Goal: Task Accomplishment & Management: Use online tool/utility

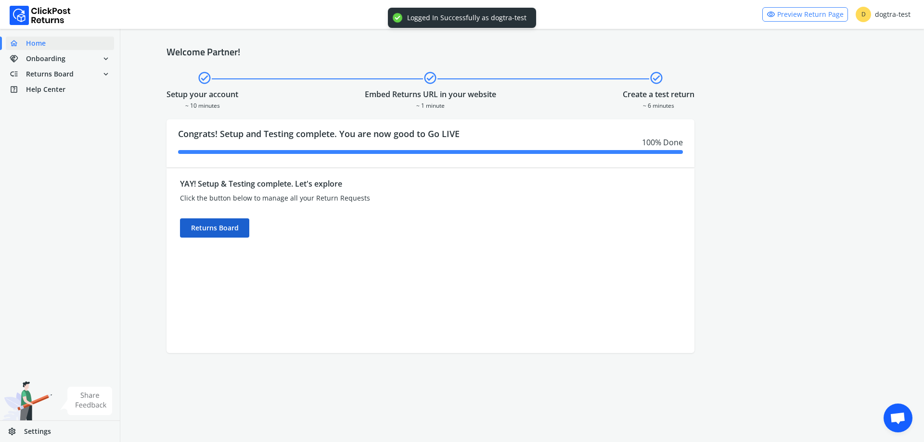
click at [211, 235] on div "Returns Board" at bounding box center [214, 227] width 69 height 19
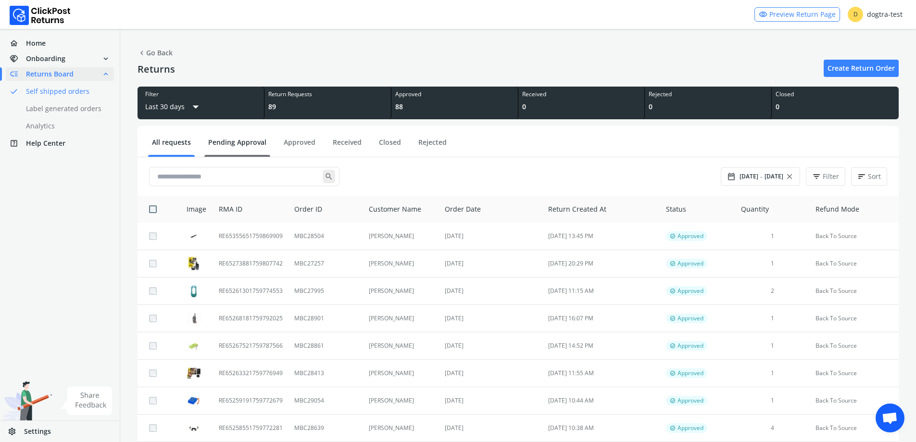
click at [252, 144] on link "Pending Approval" at bounding box center [237, 146] width 66 height 17
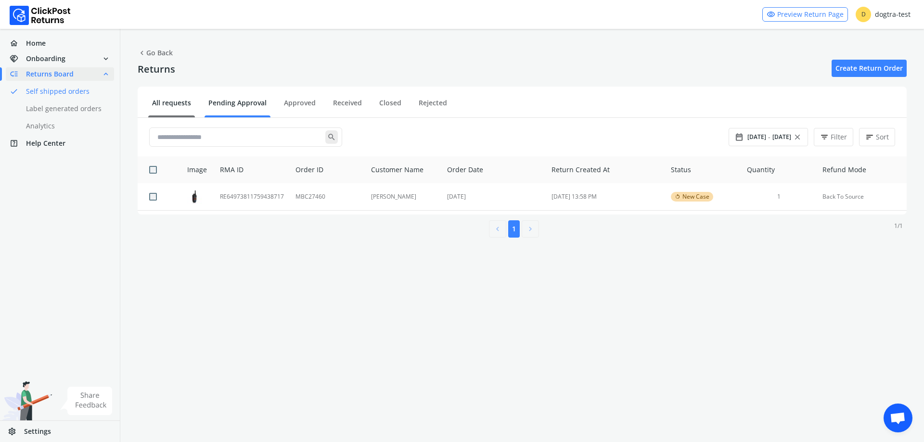
click at [176, 104] on link "All requests" at bounding box center [171, 106] width 47 height 17
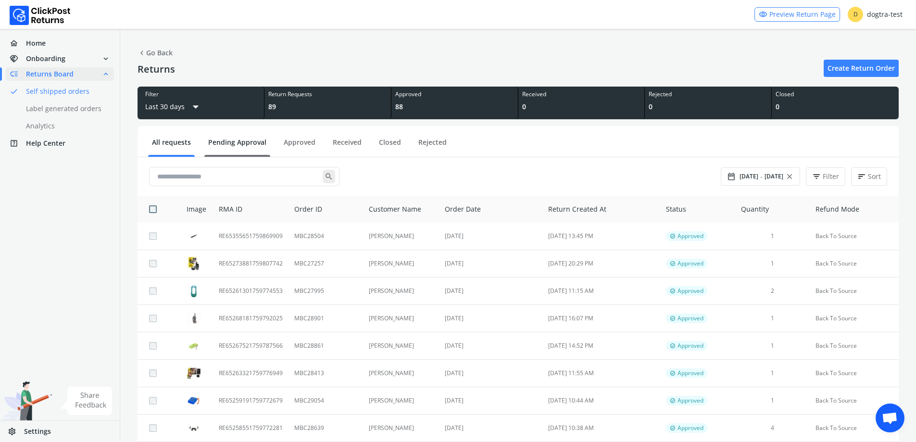
click at [223, 144] on link "Pending Approval" at bounding box center [237, 146] width 66 height 17
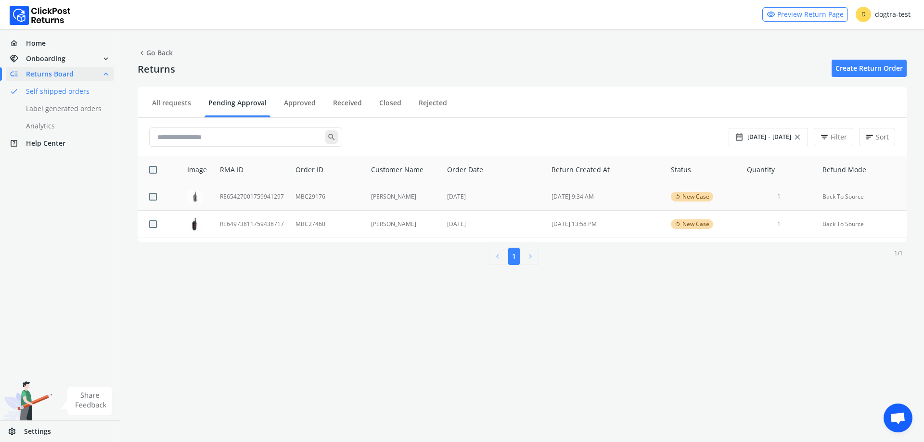
click at [262, 194] on td "RE65427001759941297" at bounding box center [252, 196] width 76 height 27
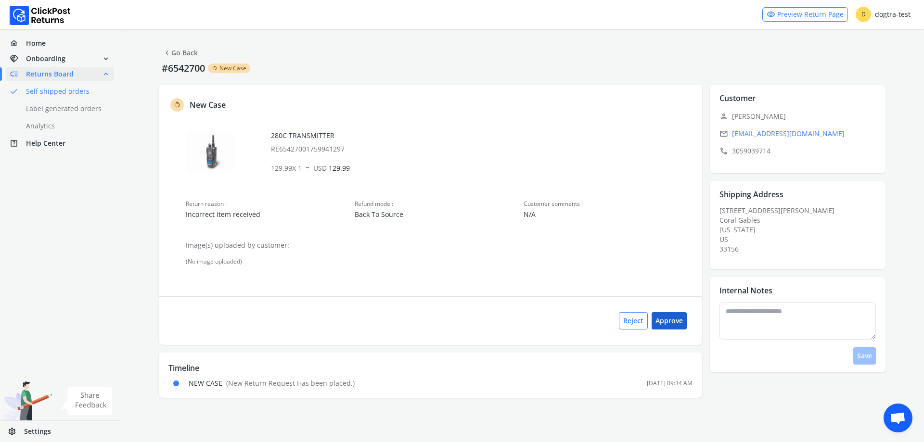
click at [679, 321] on button "Approve" at bounding box center [668, 320] width 35 height 17
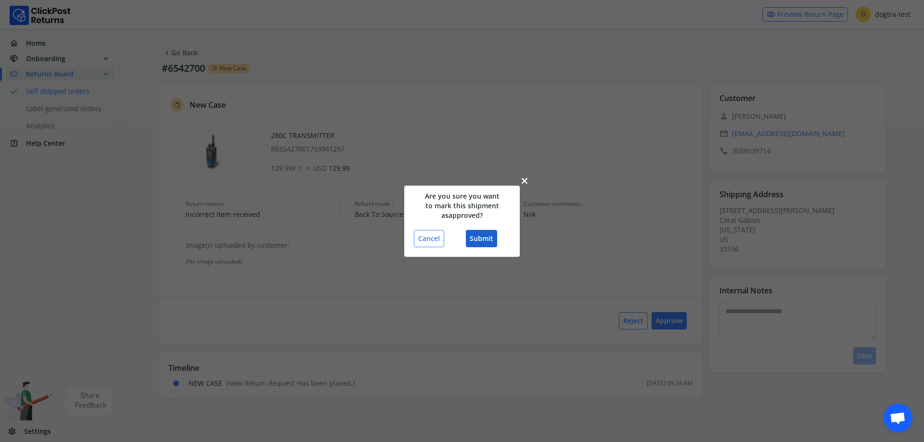
click at [478, 238] on button "Submit" at bounding box center [481, 238] width 31 height 17
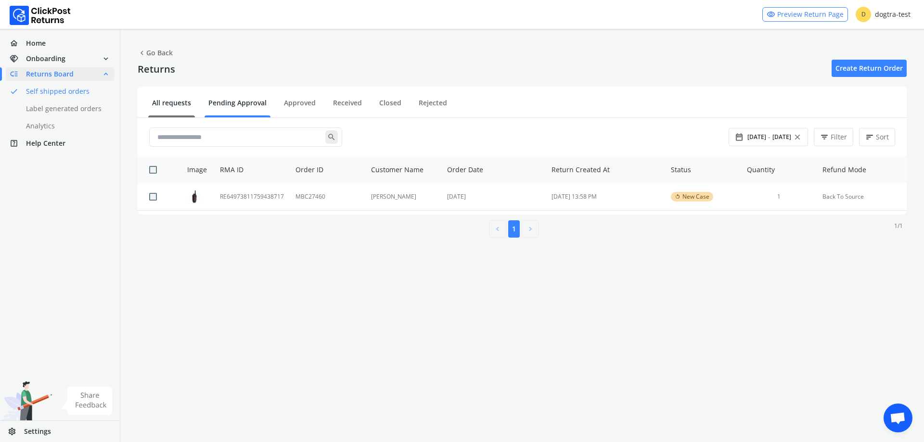
click at [185, 106] on link "All requests" at bounding box center [171, 106] width 47 height 17
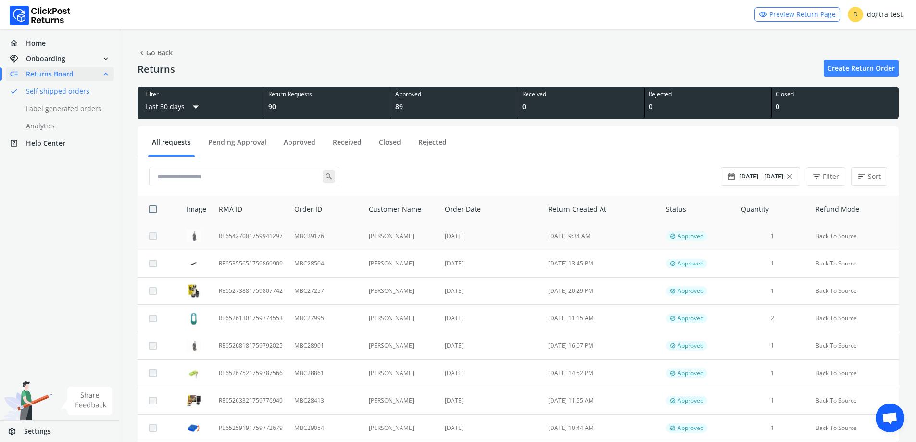
click at [269, 228] on td "RE65427001759941297" at bounding box center [251, 236] width 76 height 27
